Goal: Navigation & Orientation: Go to known website

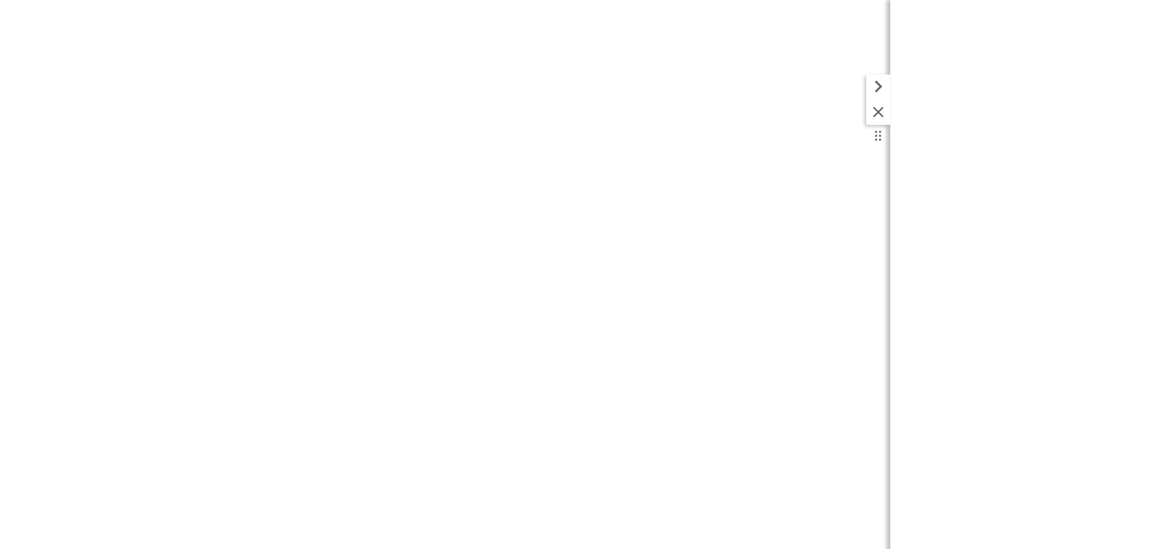
click at [874, 112] on icon at bounding box center [878, 112] width 18 height 18
